Goal: Communication & Community: Share content

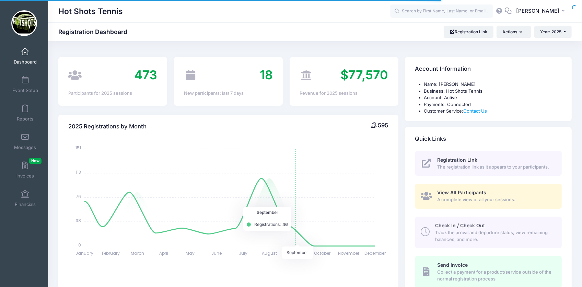
select select
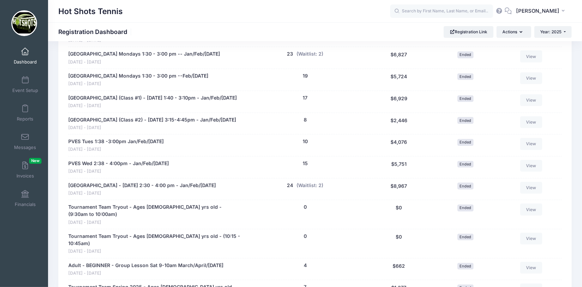
scroll to position [448, 0]
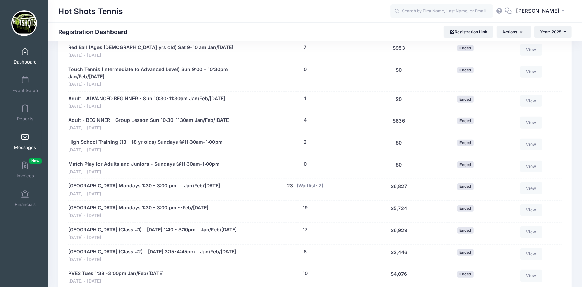
click at [33, 145] on span "Messages" at bounding box center [25, 147] width 22 height 6
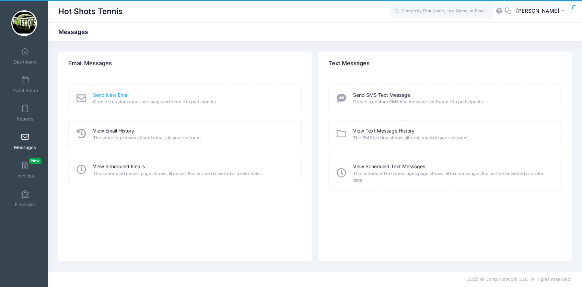
click at [117, 93] on link "Send New Email" at bounding box center [111, 95] width 36 height 7
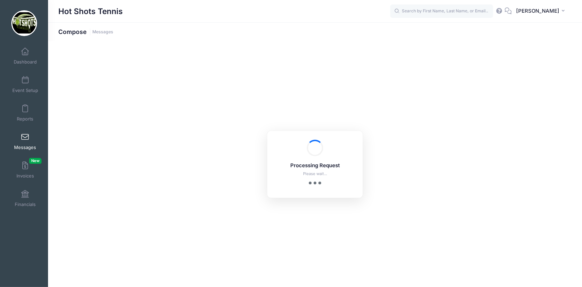
select select "2025"
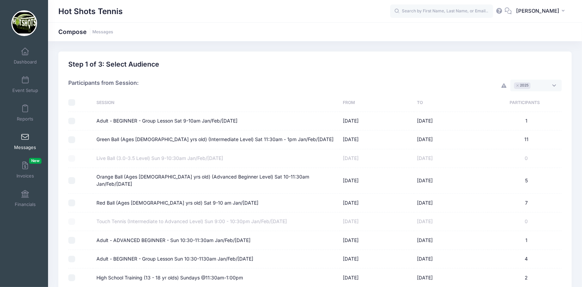
scroll to position [5, 0]
click at [72, 104] on input "checkbox" at bounding box center [71, 102] width 7 height 7
checkbox input "true"
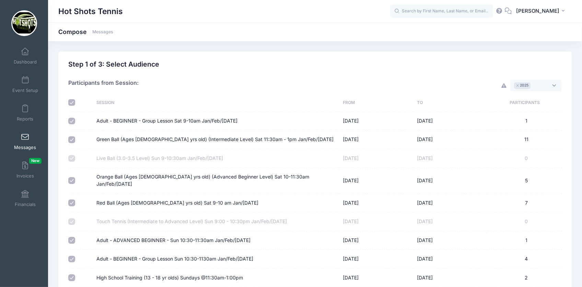
checkbox input "true"
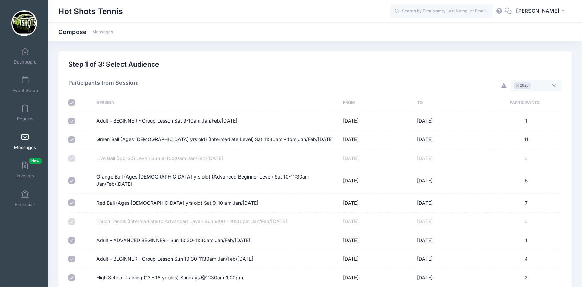
checkbox input "true"
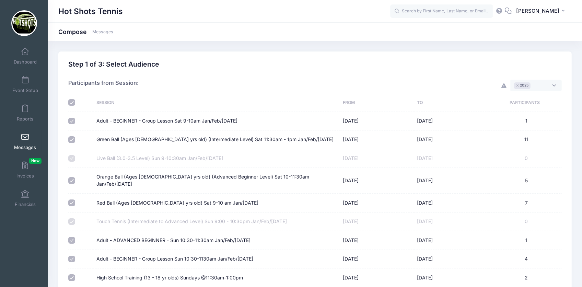
checkbox input "true"
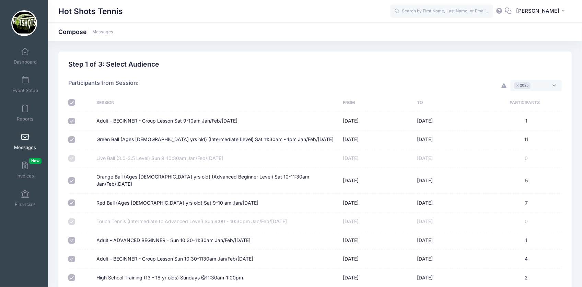
checkbox input "true"
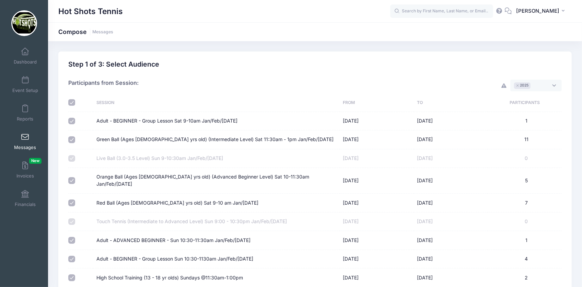
checkbox input "true"
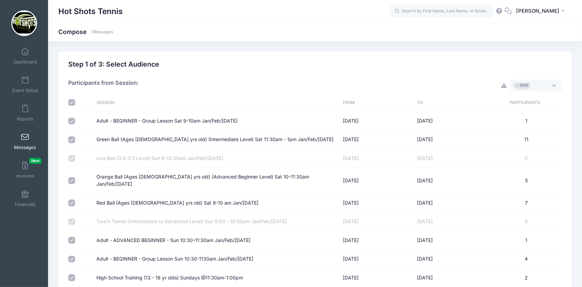
checkbox input "true"
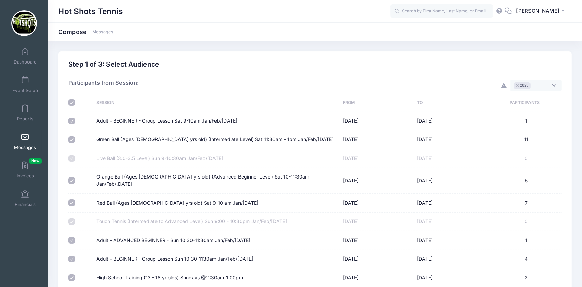
checkbox input "true"
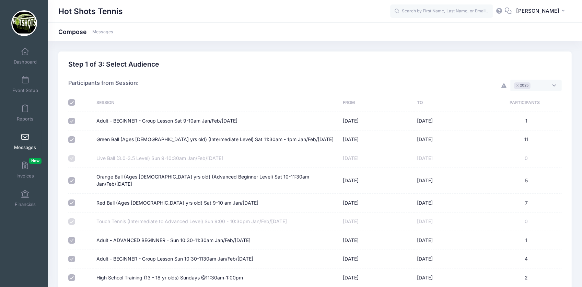
checkbox input "true"
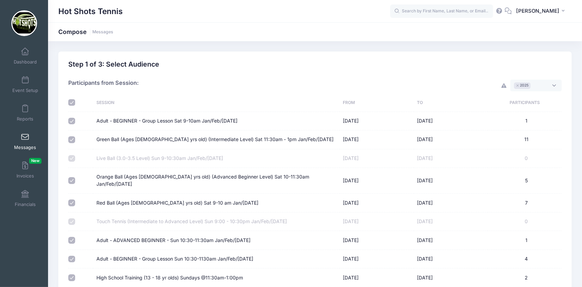
checkbox input "true"
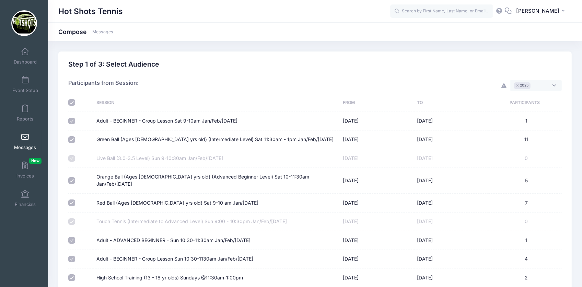
checkbox input "true"
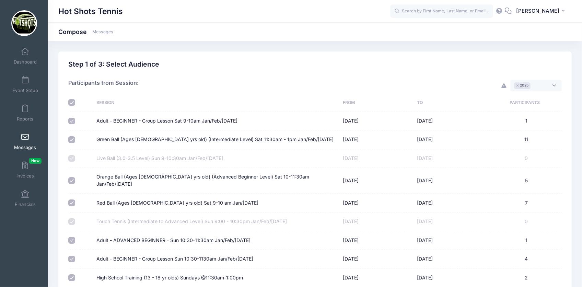
checkbox input "true"
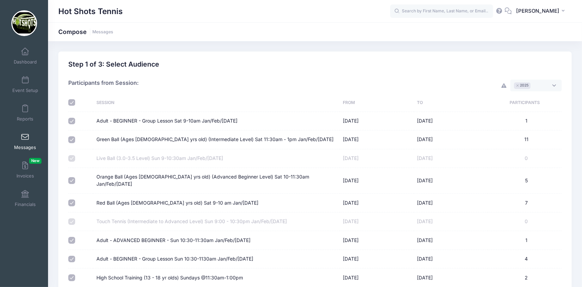
checkbox input "true"
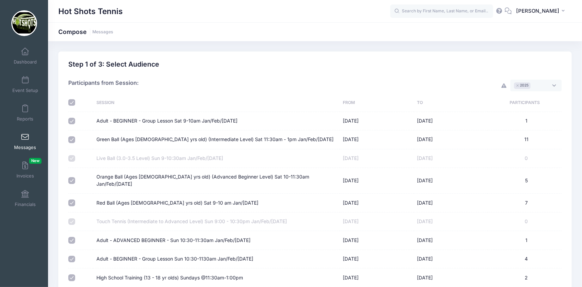
click at [72, 100] on input "checkbox" at bounding box center [71, 102] width 7 height 7
checkbox input "false"
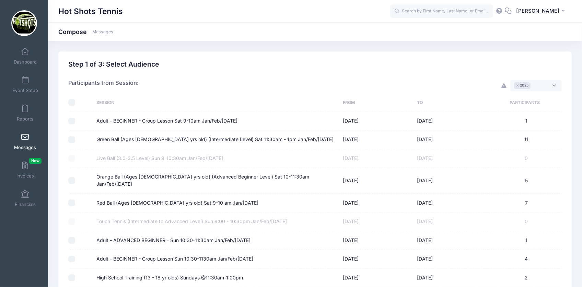
checkbox input "false"
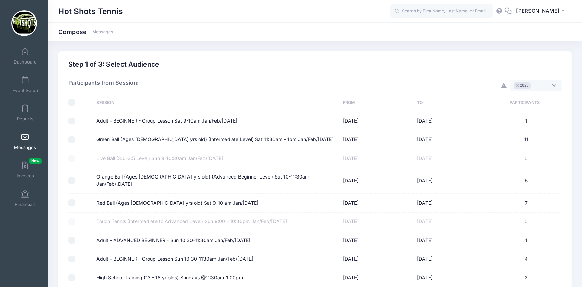
checkbox input "false"
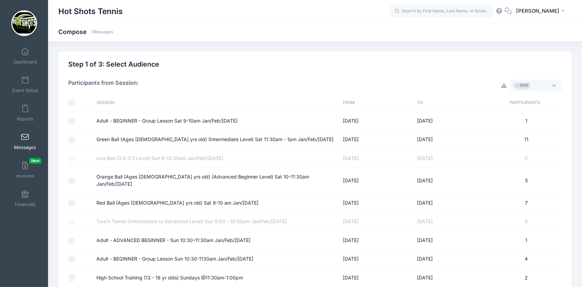
checkbox input "false"
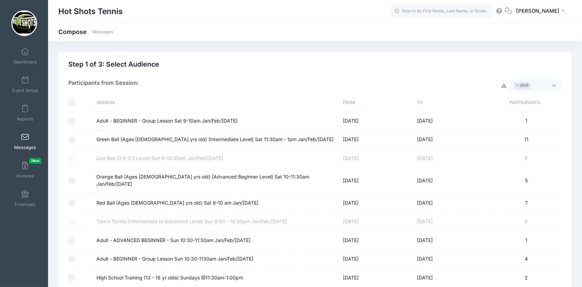
checkbox input "false"
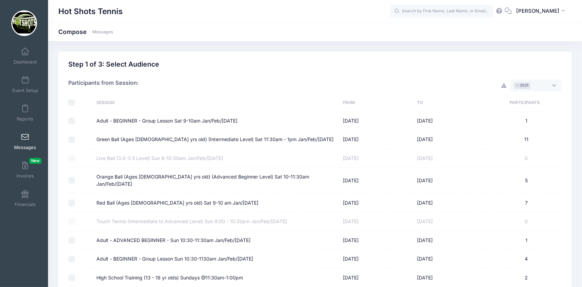
checkbox input "false"
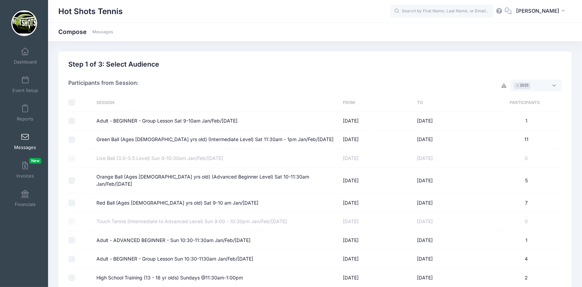
checkbox input "false"
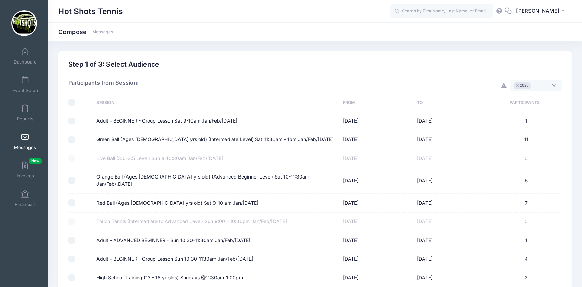
checkbox input "false"
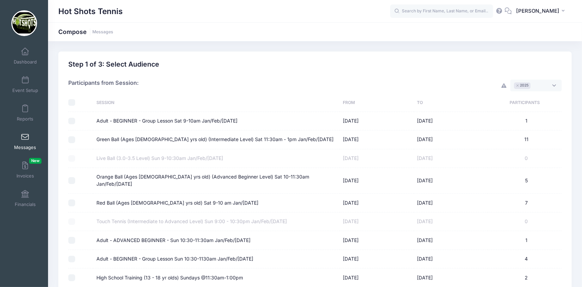
checkbox input "false"
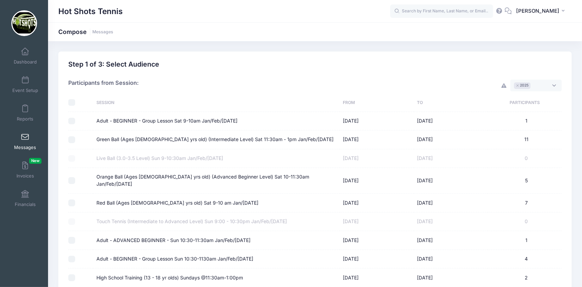
checkbox input "false"
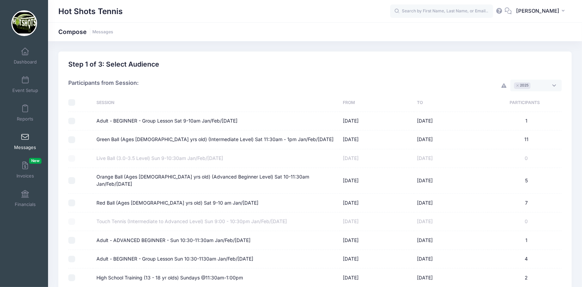
checkbox input "false"
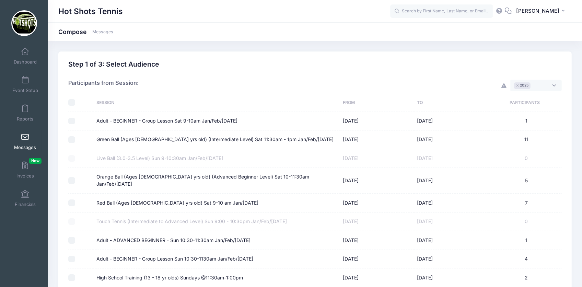
checkbox input "false"
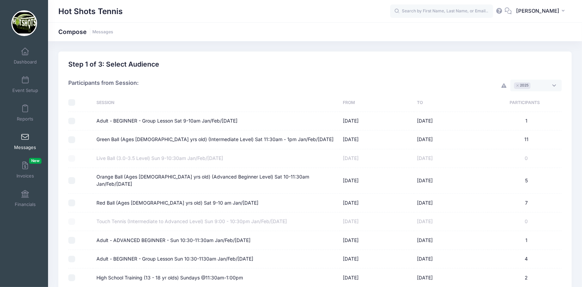
checkbox input "false"
click at [540, 84] on span "× 2025" at bounding box center [535, 86] width 51 height 12
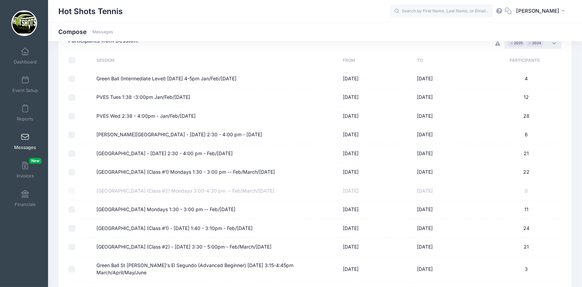
scroll to position [0, 0]
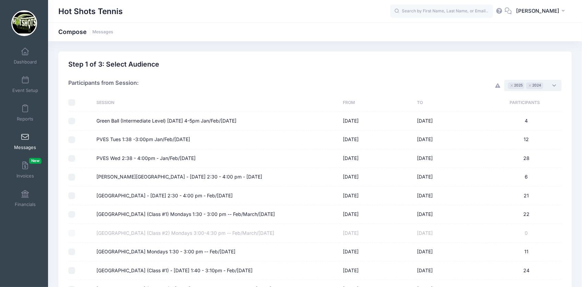
click at [73, 103] on input "checkbox" at bounding box center [71, 102] width 7 height 7
checkbox input "true"
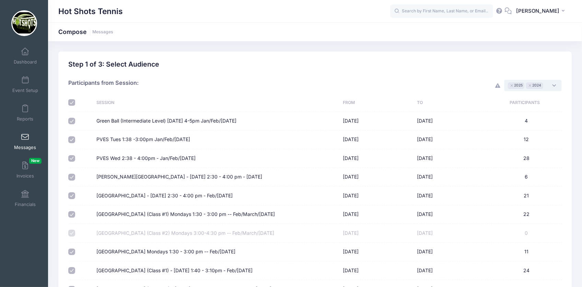
checkbox input "true"
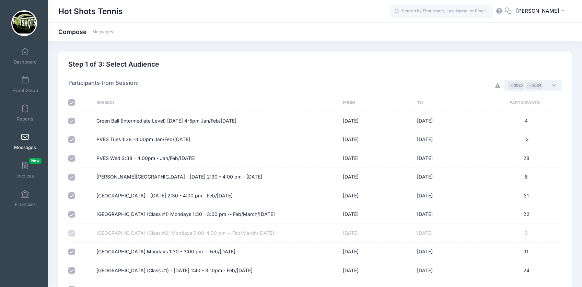
checkbox input "true"
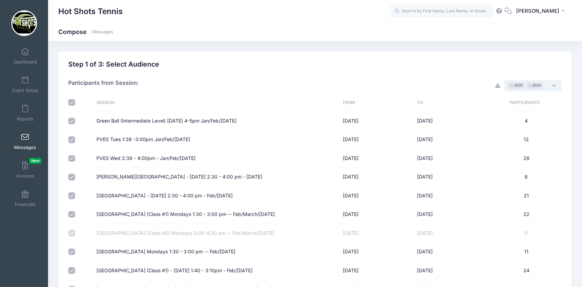
checkbox input "true"
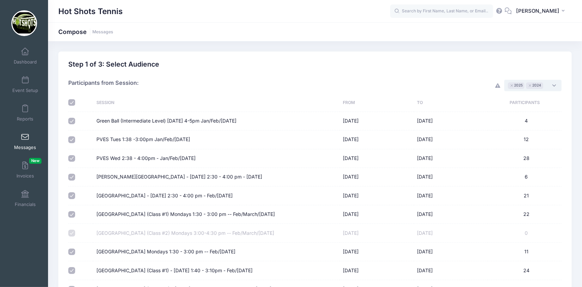
checkbox input "true"
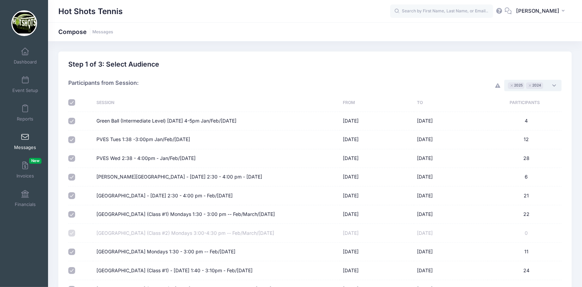
checkbox input "true"
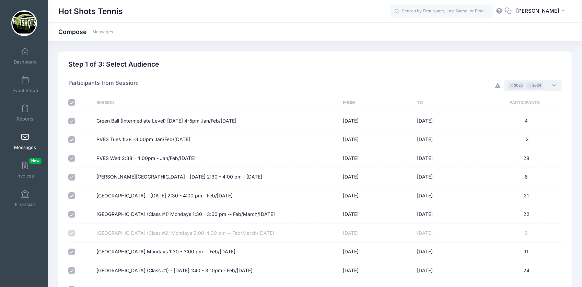
checkbox input "true"
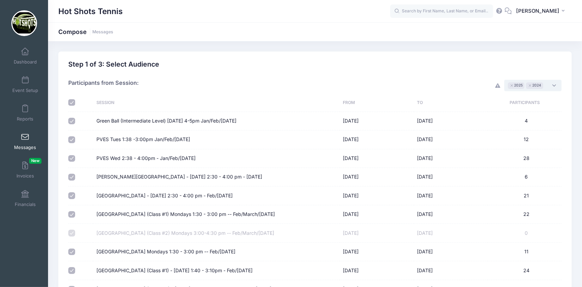
checkbox input "true"
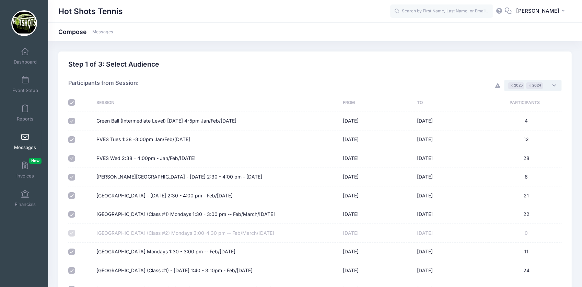
checkbox input "true"
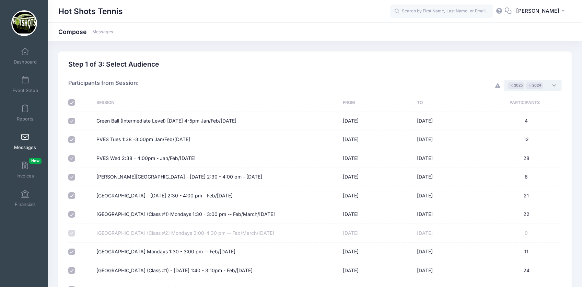
checkbox input "true"
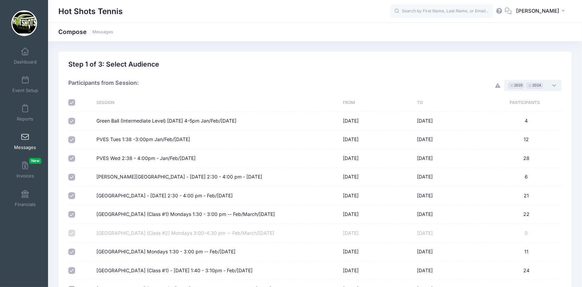
checkbox input "true"
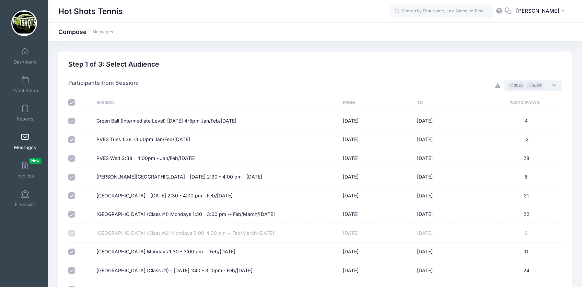
checkbox input "true"
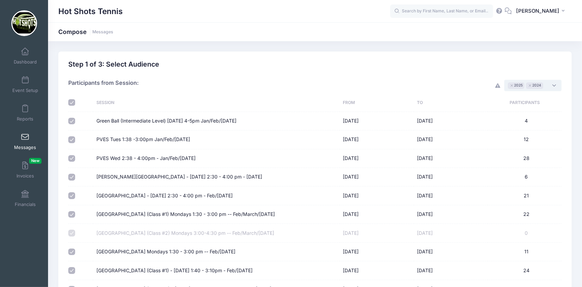
checkbox input "true"
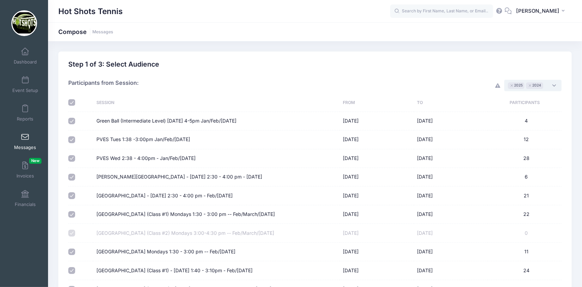
checkbox input "true"
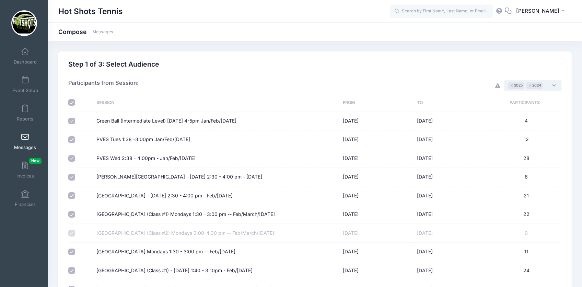
checkbox input "true"
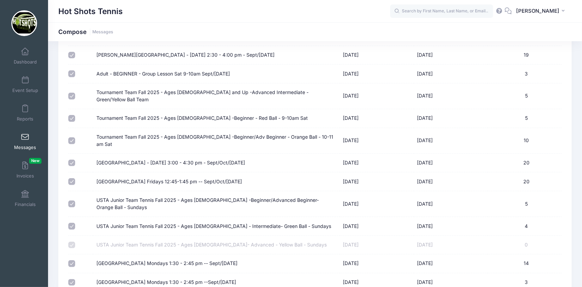
scroll to position [2712, 0]
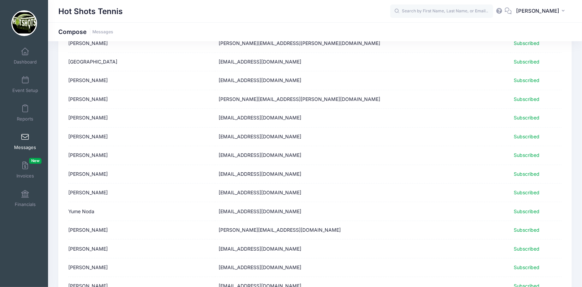
scroll to position [817, 0]
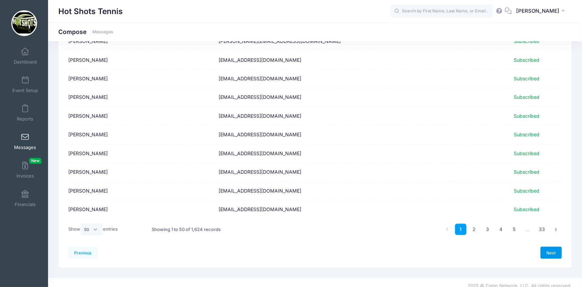
click at [551, 247] on link "Next" at bounding box center [550, 253] width 21 height 12
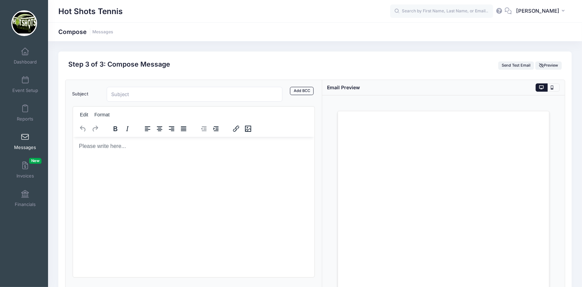
scroll to position [0, 0]
click at [143, 91] on input "Subject" at bounding box center [195, 94] width 176 height 15
click at [172, 155] on html at bounding box center [193, 146] width 241 height 19
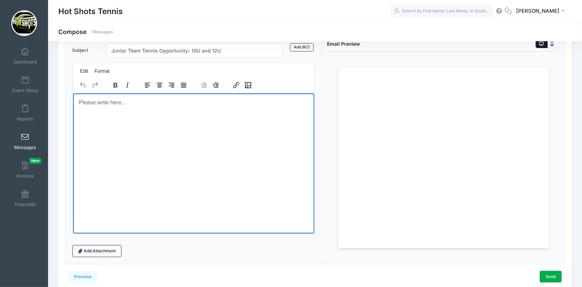
scroll to position [45, 0]
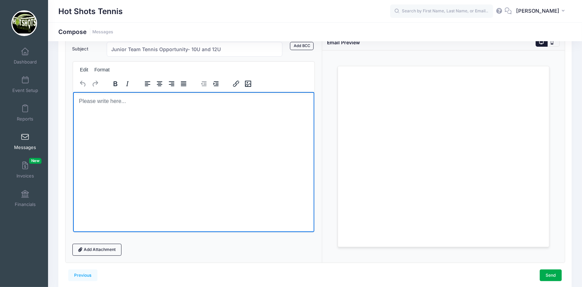
click at [134, 110] on html at bounding box center [193, 101] width 241 height 19
drag, startPoint x: 134, startPoint y: 170, endPoint x: 105, endPoint y: 154, distance: 33.3
click at [105, 110] on html at bounding box center [193, 101] width 241 height 19
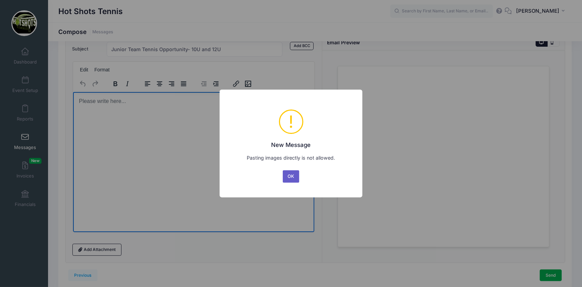
click at [290, 177] on button "OK" at bounding box center [291, 176] width 16 height 12
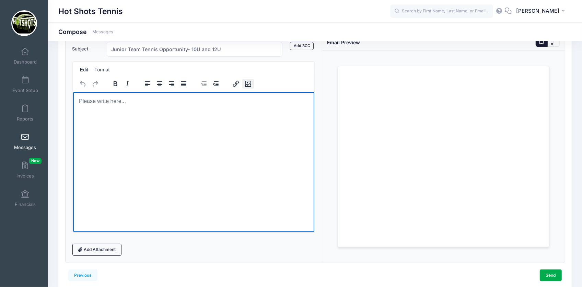
click at [248, 82] on icon "Insert/edit image" at bounding box center [248, 84] width 8 height 8
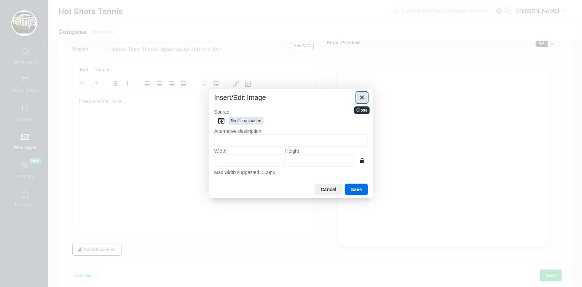
click at [364, 99] on icon "Close" at bounding box center [362, 97] width 8 height 8
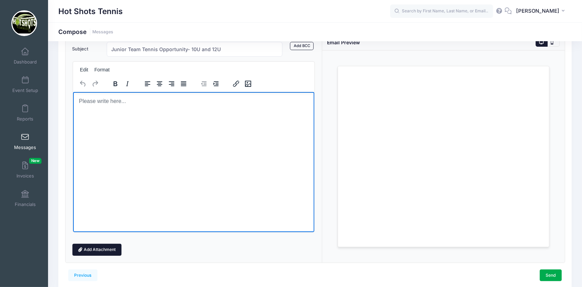
click at [106, 252] on link "Add Attachment" at bounding box center [96, 250] width 49 height 12
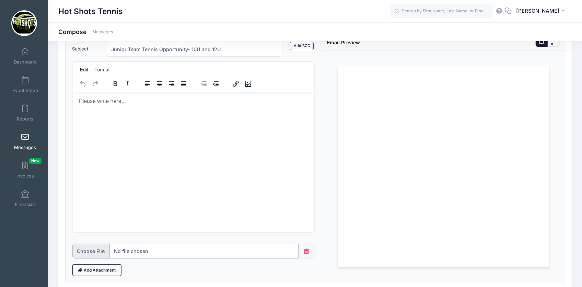
click at [95, 250] on input "file" at bounding box center [185, 251] width 226 height 15
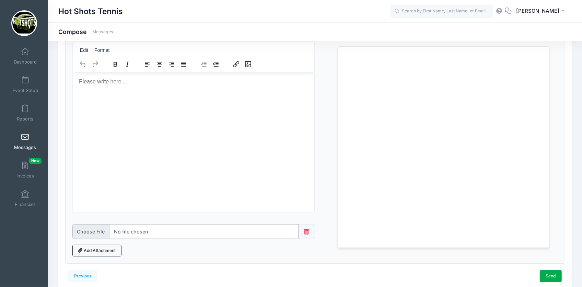
scroll to position [63, 0]
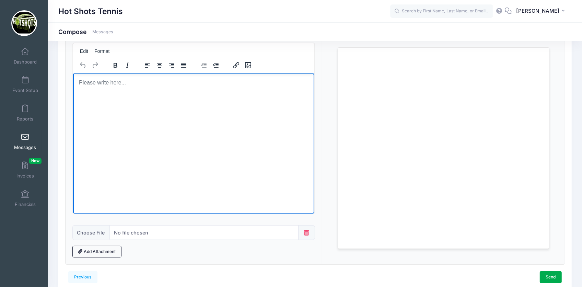
click at [115, 86] on body "Rich Text Area. Press ALT-0 for help." at bounding box center [193, 83] width 230 height 8
click at [114, 87] on html at bounding box center [193, 82] width 241 height 19
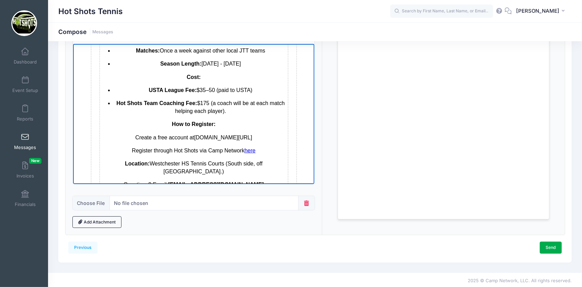
scroll to position [193, 0]
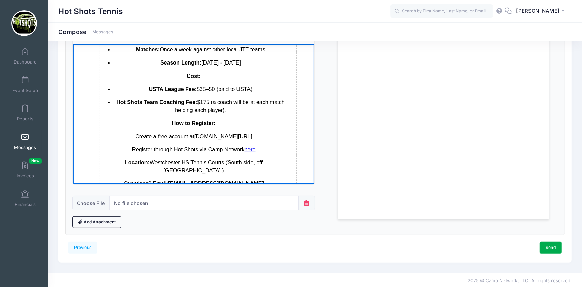
click at [305, 202] on icon at bounding box center [306, 202] width 7 height 5
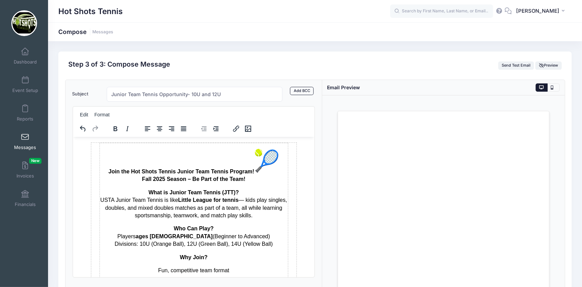
scroll to position [0, 0]
click at [227, 92] on input "Junior Team Tennis Opportunity- 10U and 12U" at bounding box center [195, 94] width 176 height 15
click at [246, 93] on input "Junior Team Tennis Opportunity- 10U and 12U- Register now!" at bounding box center [195, 94] width 176 height 15
drag, startPoint x: 222, startPoint y: 94, endPoint x: 190, endPoint y: 93, distance: 31.9
click at [190, 93] on input "Junior Team Tennis Opportunity- 10U and 12U- Register Now!" at bounding box center [195, 94] width 176 height 15
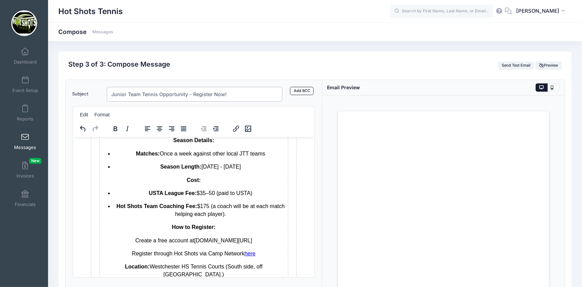
scroll to position [73, 0]
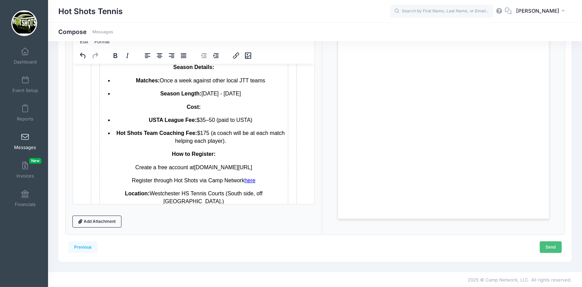
click at [552, 246] on link "Send" at bounding box center [550, 247] width 22 height 12
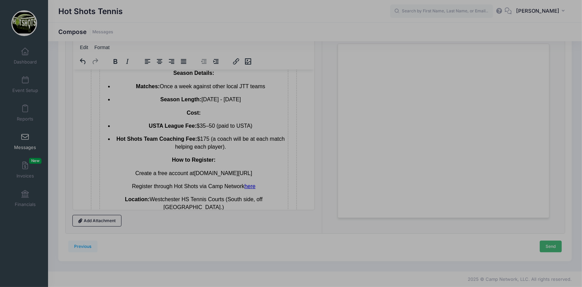
scroll to position [0, 0]
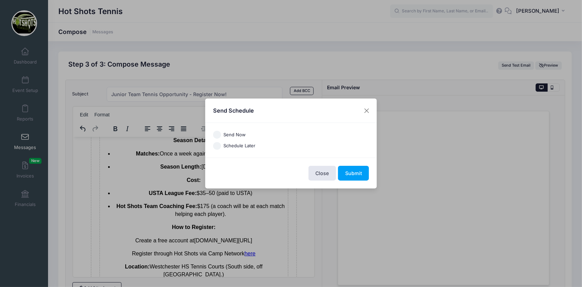
click at [232, 135] on label "Send Now" at bounding box center [234, 134] width 22 height 7
click at [221, 135] on input "Send Now" at bounding box center [217, 135] width 8 height 8
click at [351, 173] on button "Submit" at bounding box center [353, 173] width 31 height 15
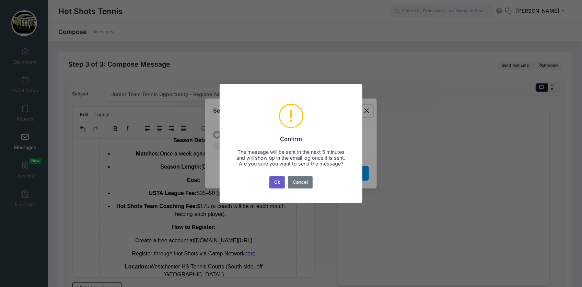
click at [277, 186] on button "Ok" at bounding box center [277, 182] width 16 height 12
